Goal: Complete application form

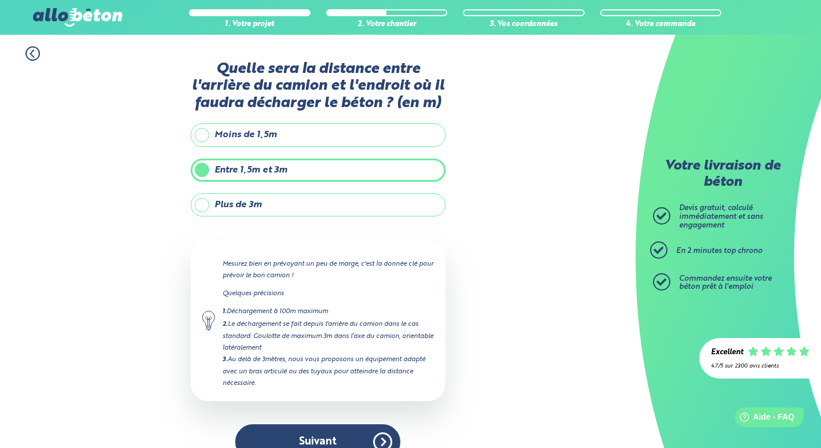
click at [323, 441] on button "Suivant" at bounding box center [317, 441] width 165 height 35
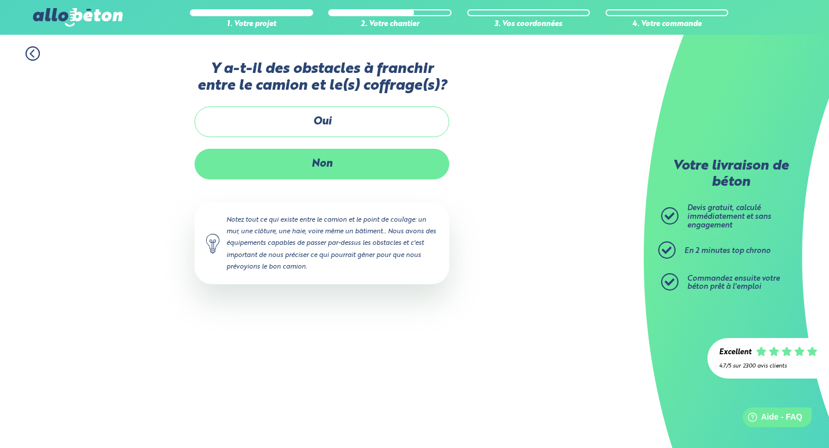
click at [319, 175] on label "Non" at bounding box center [322, 164] width 255 height 31
click at [0, 0] on input "Non" at bounding box center [0, 0] width 0 height 0
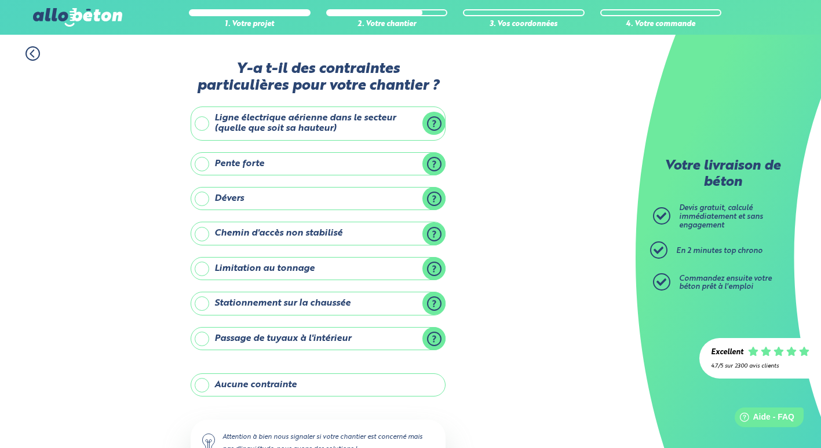
click at [203, 387] on label "Aucune contrainte" at bounding box center [318, 384] width 255 height 23
click at [0, 0] on input "Aucune contrainte" at bounding box center [0, 0] width 0 height 0
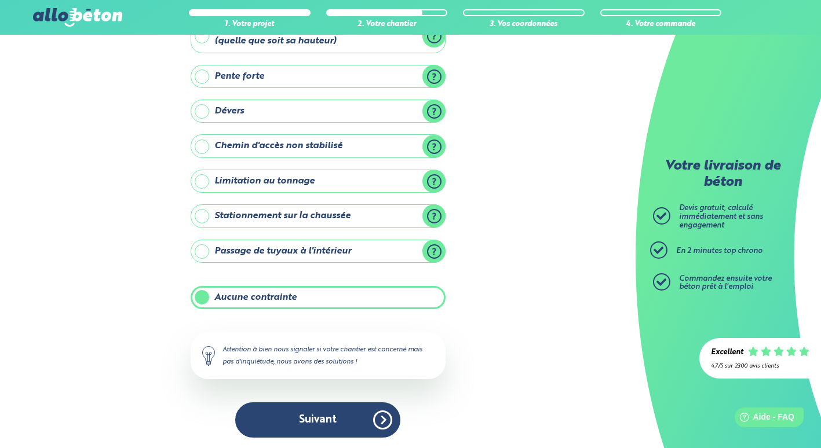
scroll to position [89, 0]
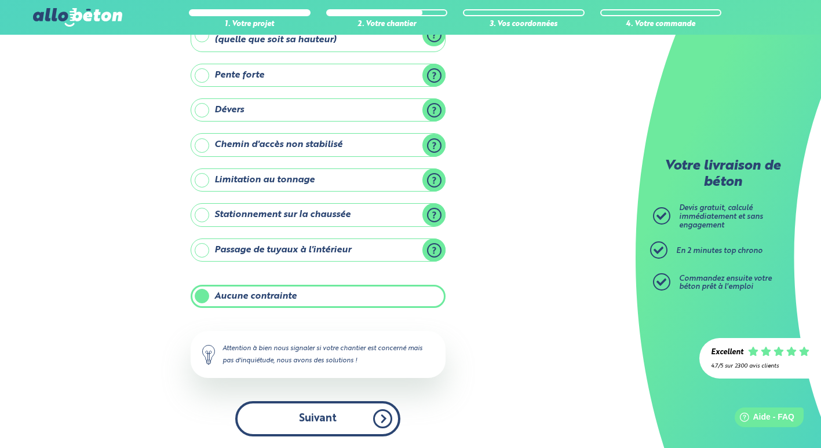
click at [323, 426] on button "Suivant" at bounding box center [317, 418] width 165 height 35
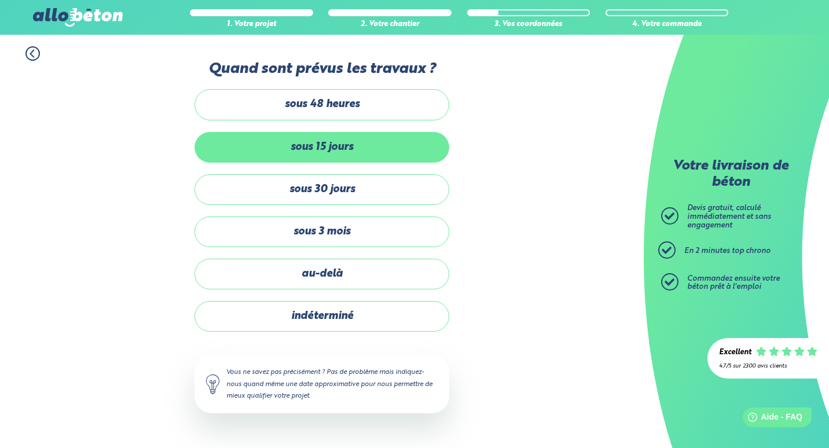
click at [336, 145] on label "sous 15 jours" at bounding box center [322, 147] width 255 height 31
click at [0, 0] on input "sous 15 jours" at bounding box center [0, 0] width 0 height 0
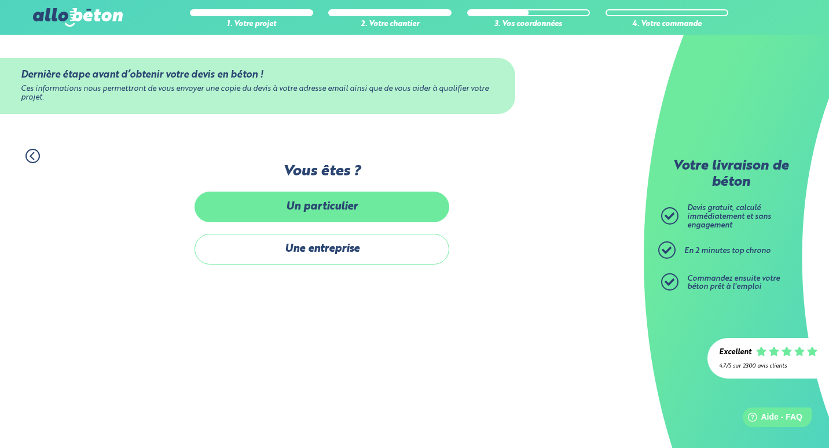
click at [351, 211] on label "Un particulier" at bounding box center [322, 207] width 255 height 31
click at [0, 0] on input "Un particulier" at bounding box center [0, 0] width 0 height 0
